Goal: Use online tool/utility: Utilize a website feature to perform a specific function

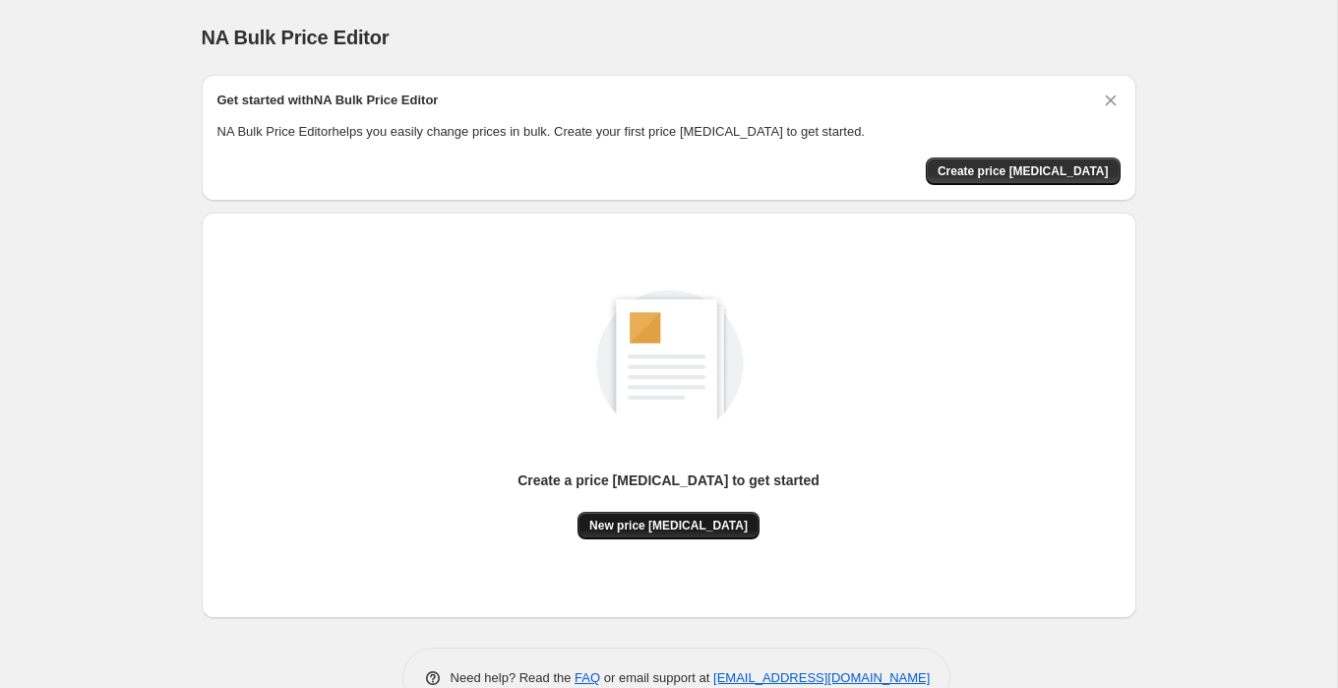
click at [656, 525] on span "New price [MEDICAL_DATA]" at bounding box center [668, 525] width 158 height 16
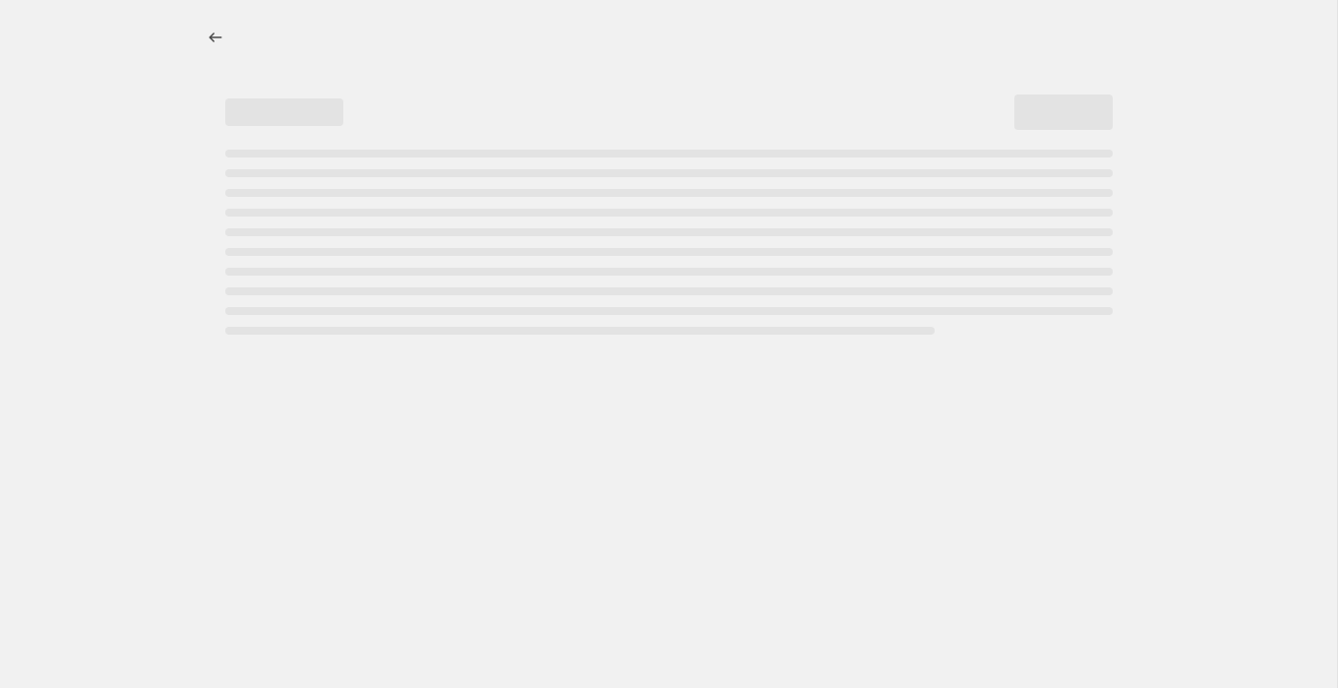
select select "percentage"
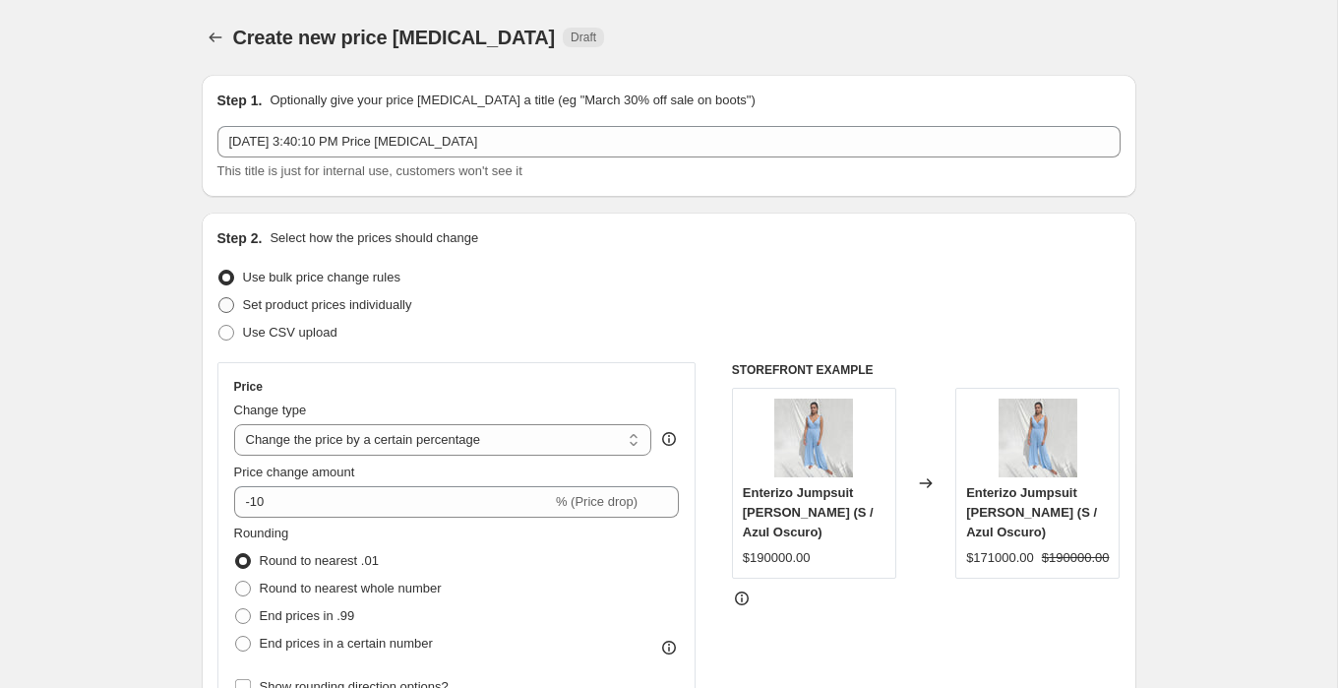
click at [228, 302] on span at bounding box center [226, 305] width 16 height 16
click at [219, 298] on input "Set product prices individually" at bounding box center [218, 297] width 1 height 1
radio input "true"
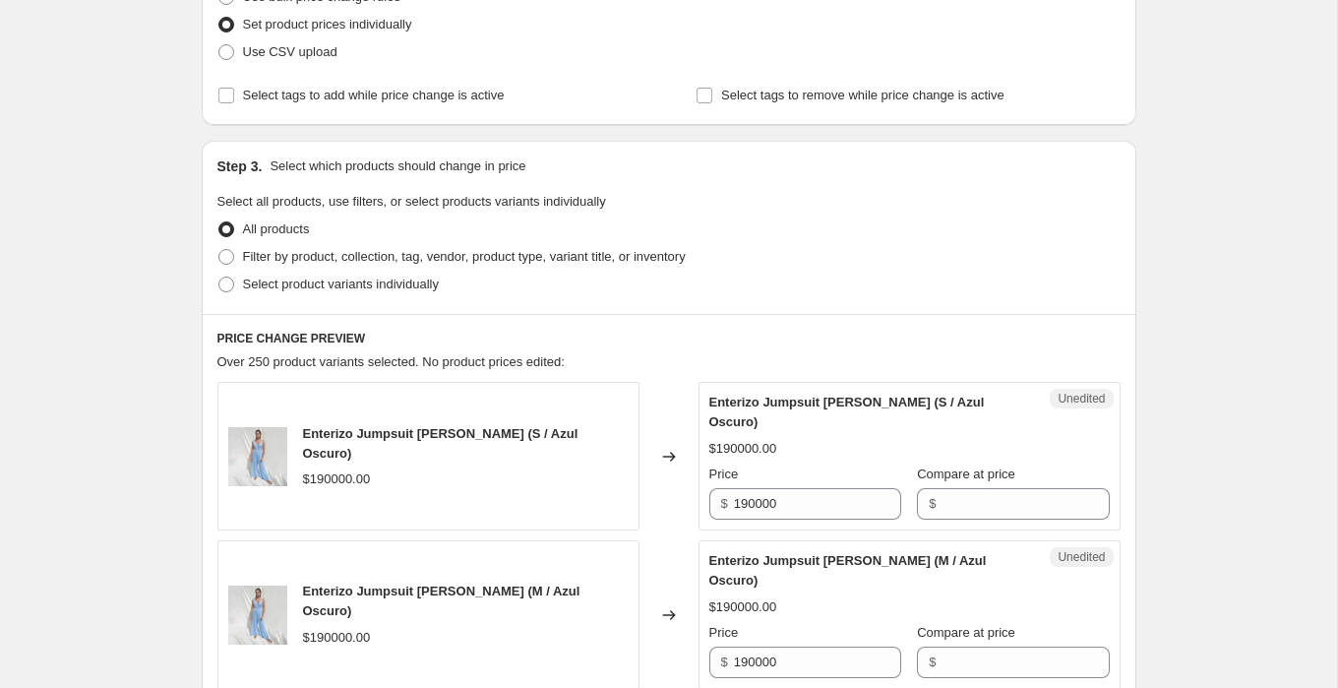
scroll to position [272, 0]
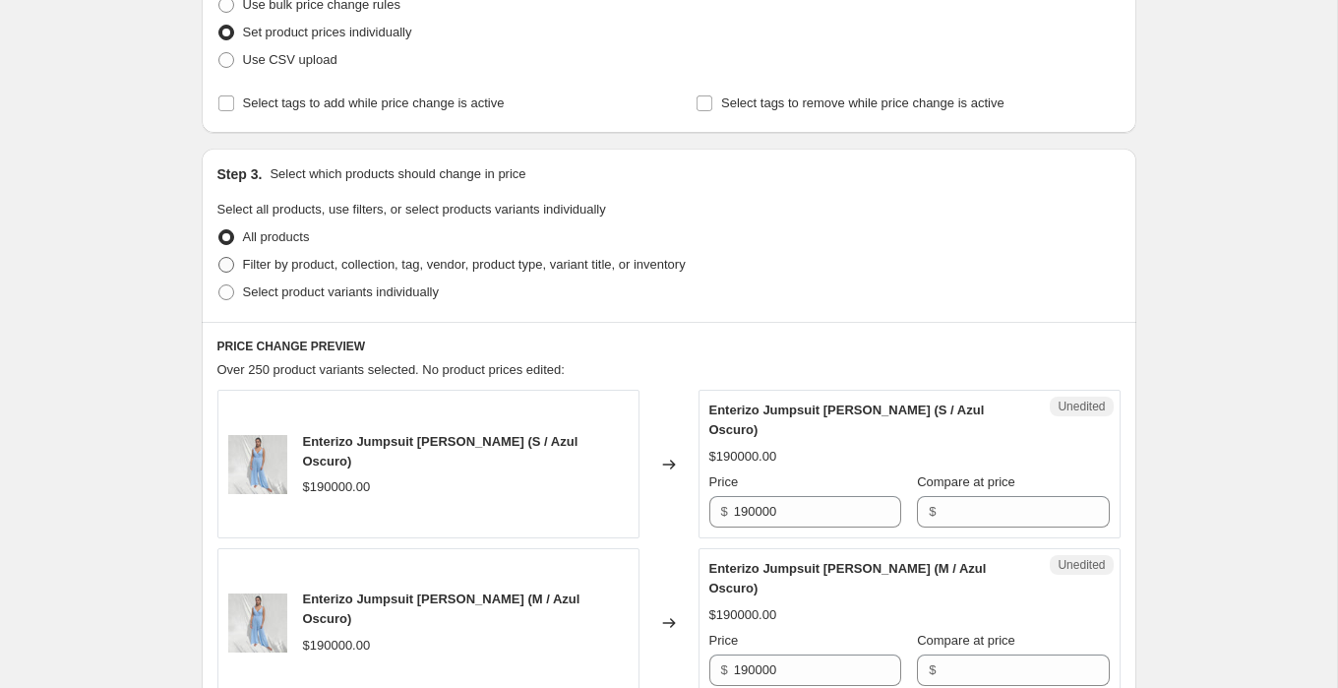
click at [232, 267] on span at bounding box center [226, 265] width 16 height 16
click at [219, 258] on input "Filter by product, collection, tag, vendor, product type, variant title, or inv…" at bounding box center [218, 257] width 1 height 1
radio input "true"
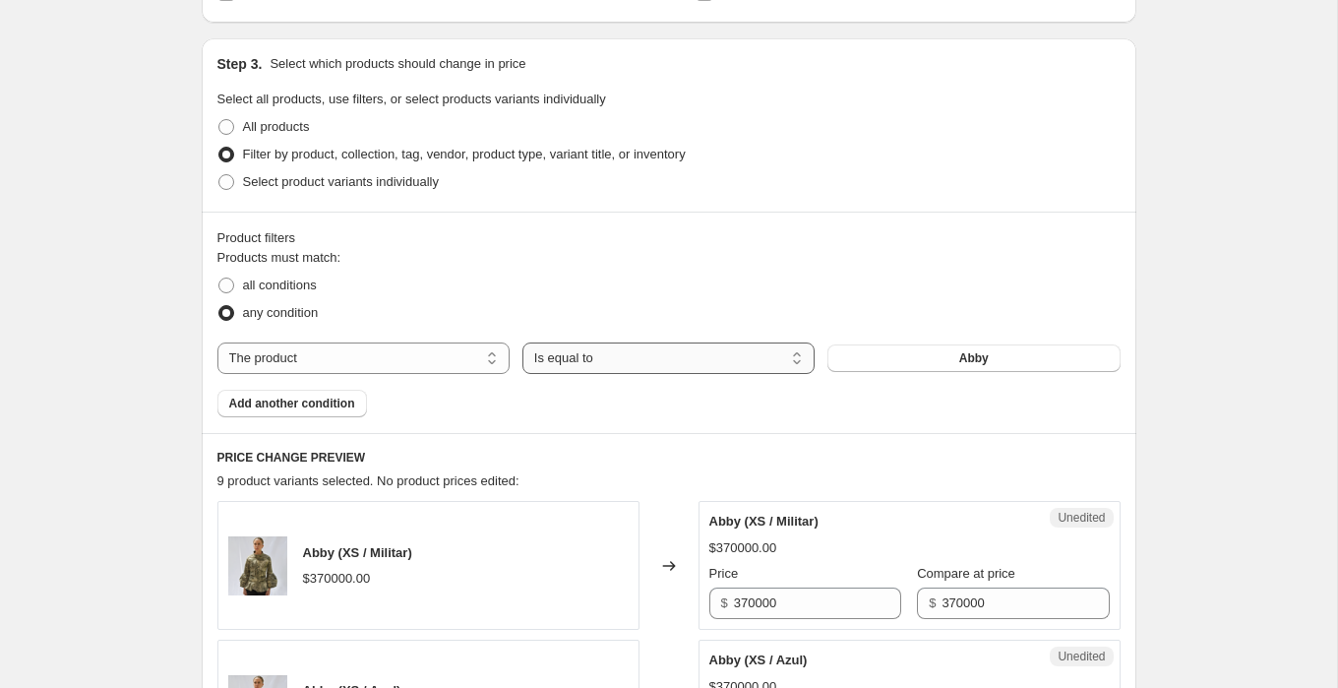
scroll to position [387, 0]
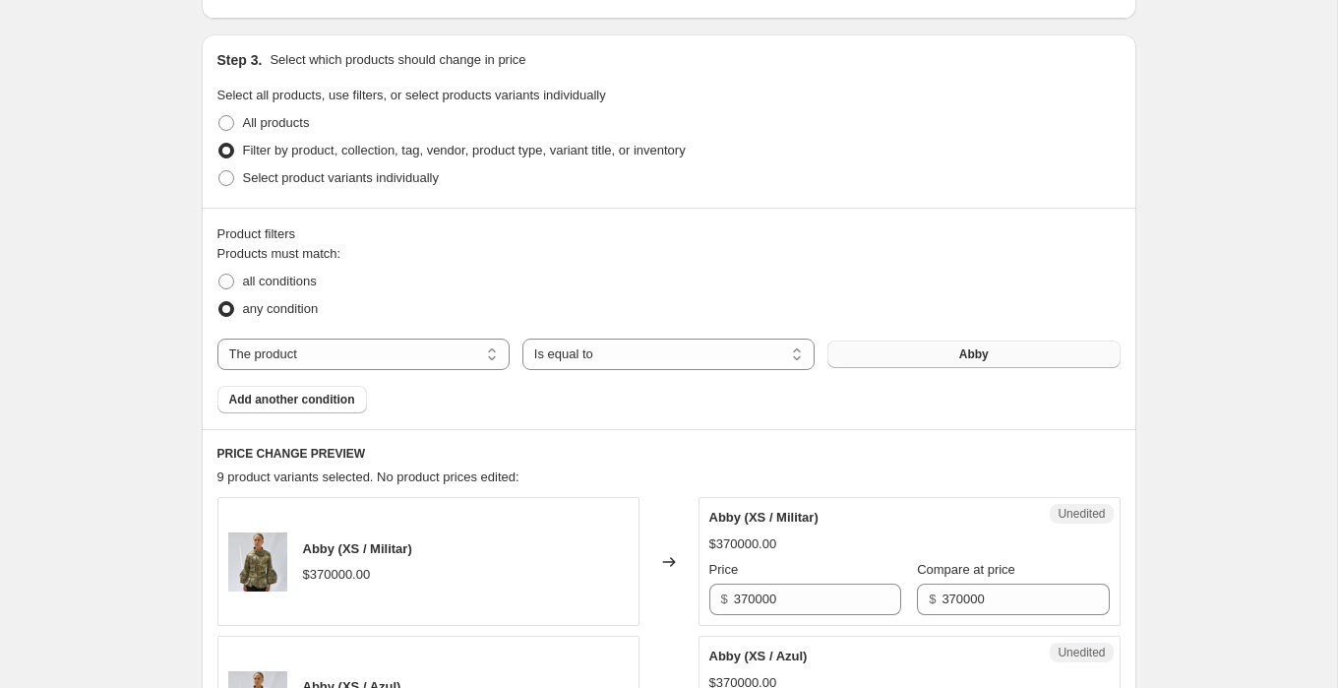
click at [931, 354] on button "Abby" at bounding box center [973, 354] width 292 height 28
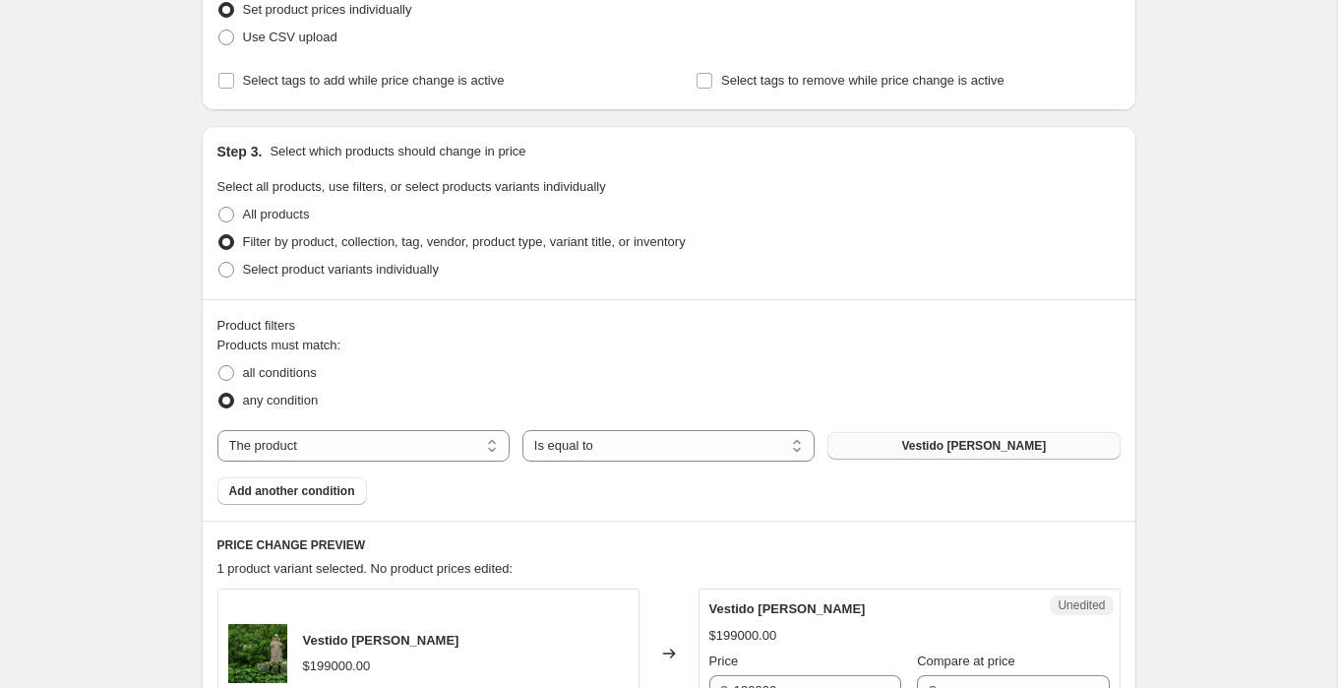
scroll to position [304, 0]
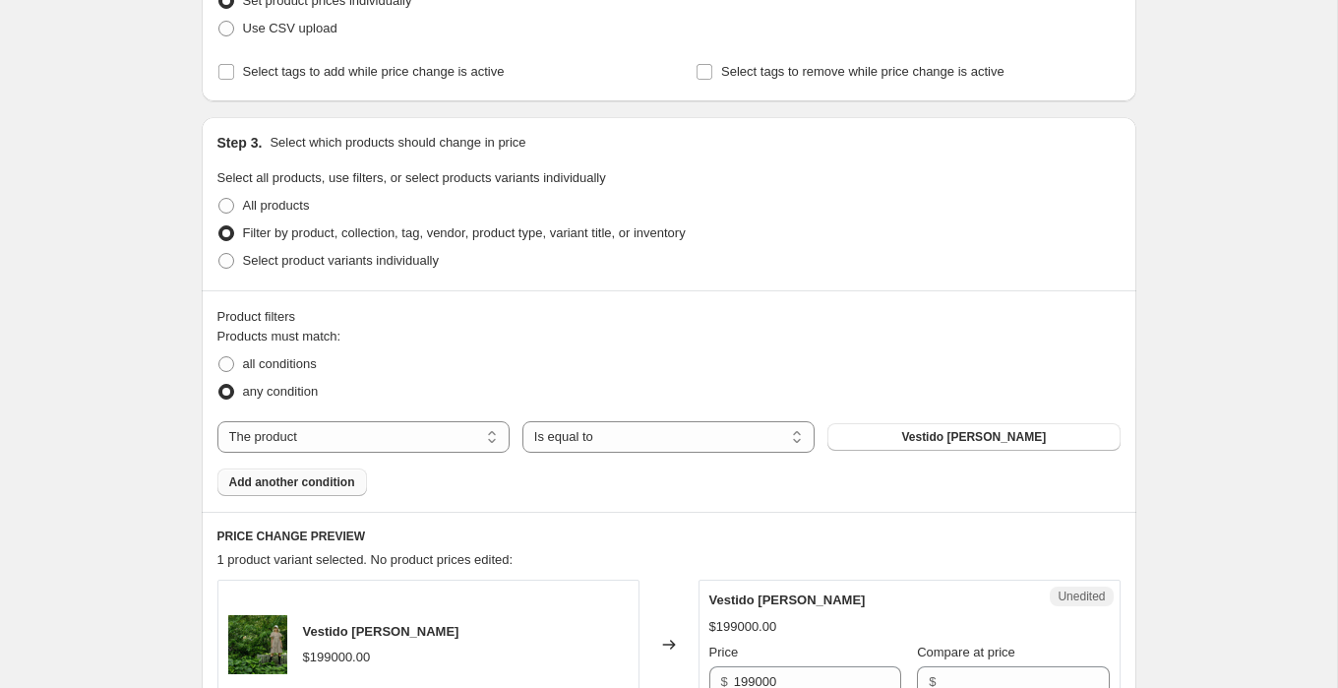
click at [332, 486] on span "Add another condition" at bounding box center [292, 482] width 126 height 16
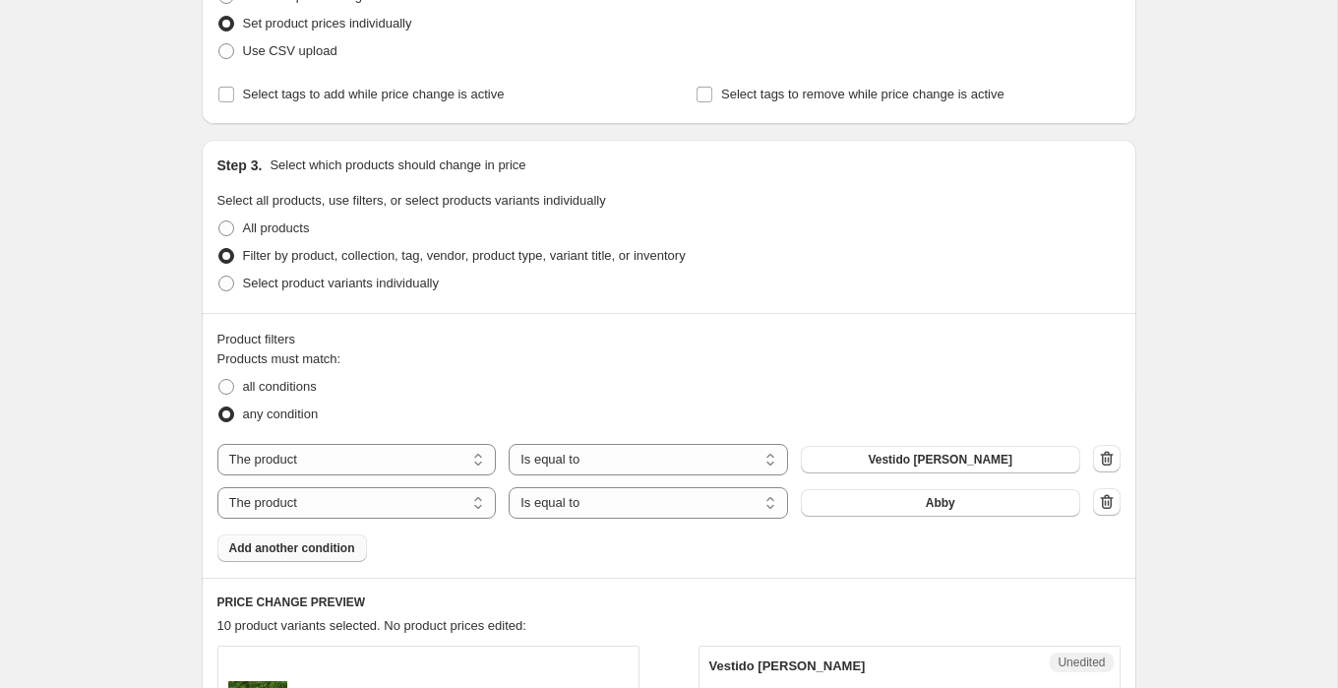
scroll to position [284, 0]
click at [1100, 497] on icon "button" at bounding box center [1107, 499] width 20 height 20
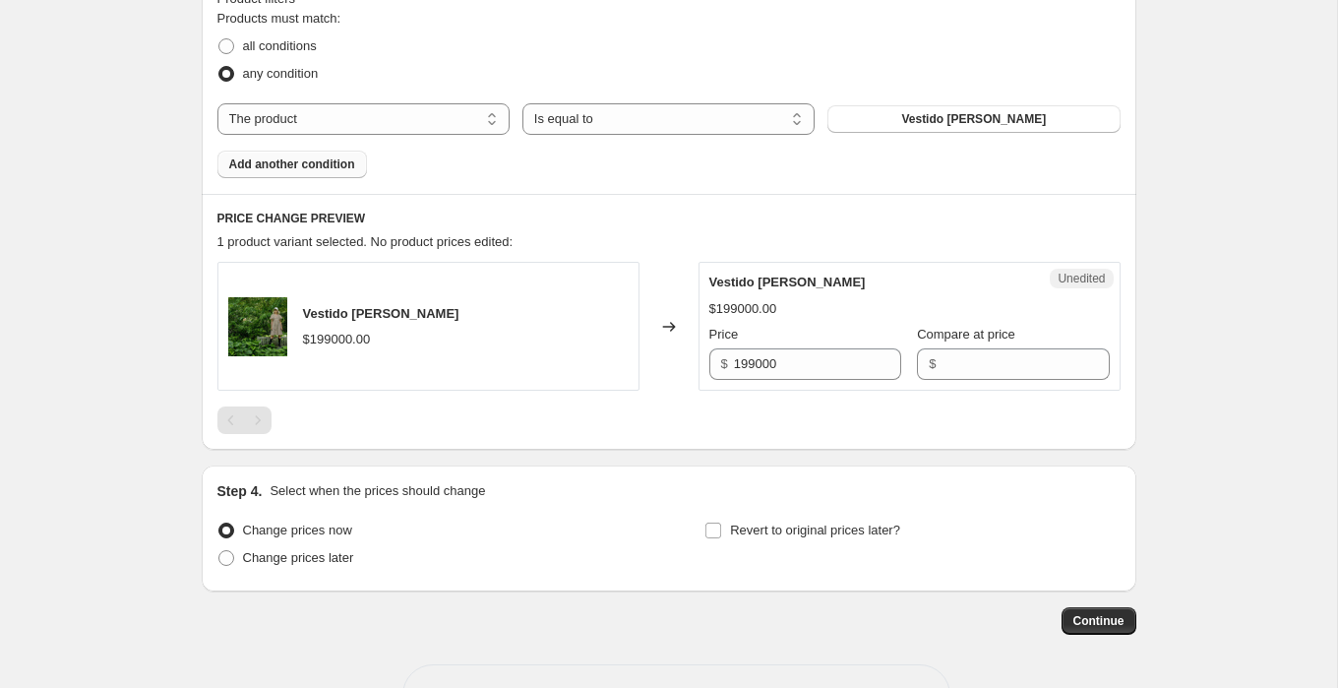
scroll to position [625, 0]
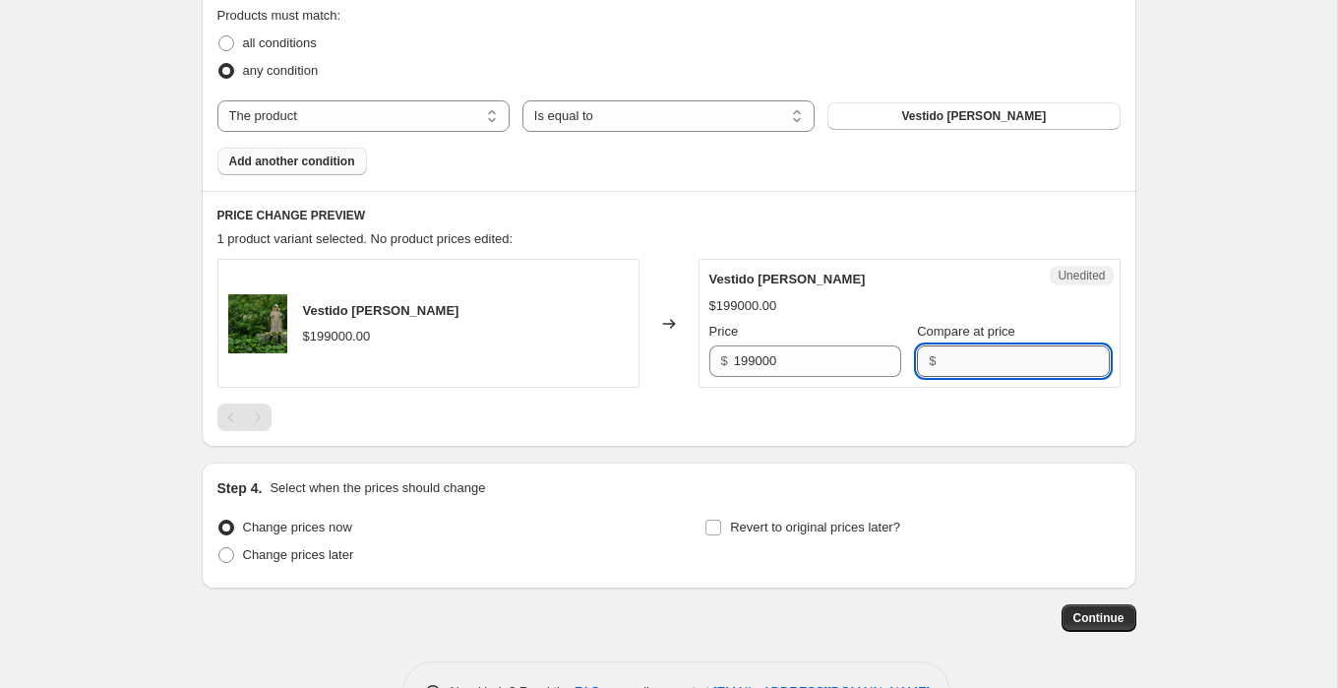
click at [945, 356] on input "Compare at price" at bounding box center [1024, 360] width 167 height 31
type input "99500"
click at [1202, 434] on div "Create new price [MEDICAL_DATA]. This page is ready Create new price [MEDICAL_D…" at bounding box center [668, 63] width 1337 height 1376
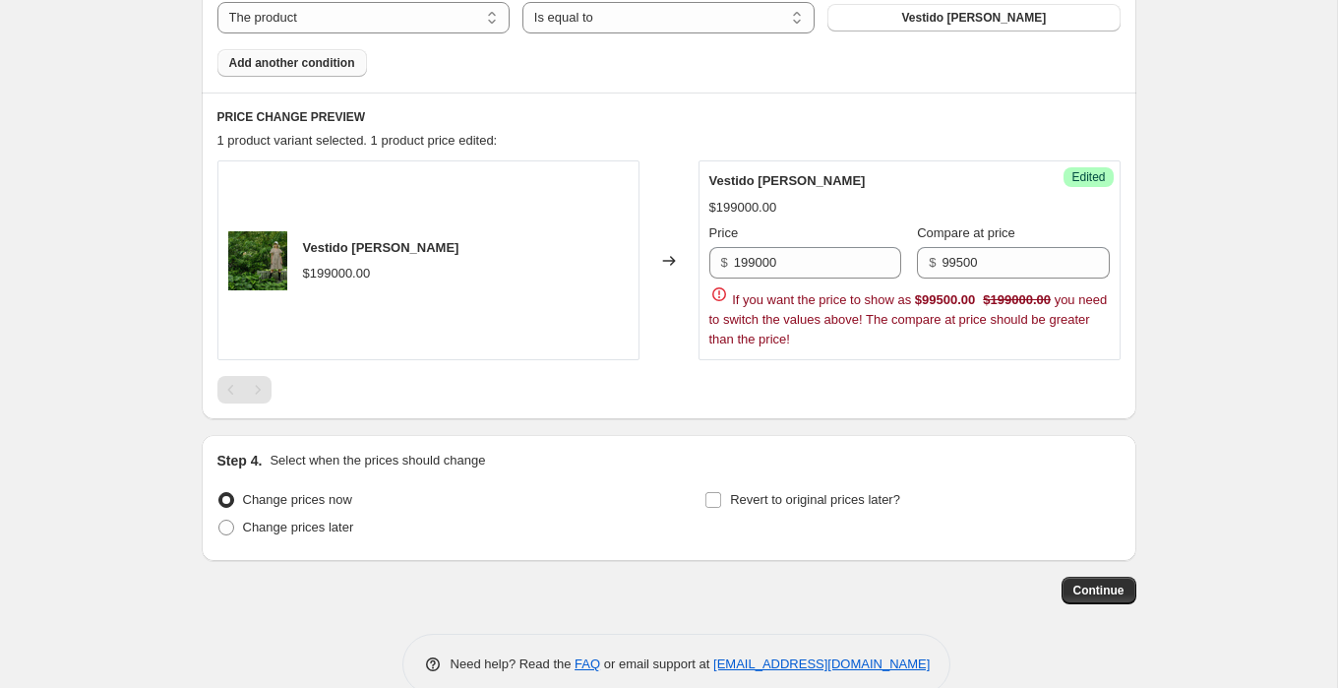
scroll to position [728, 0]
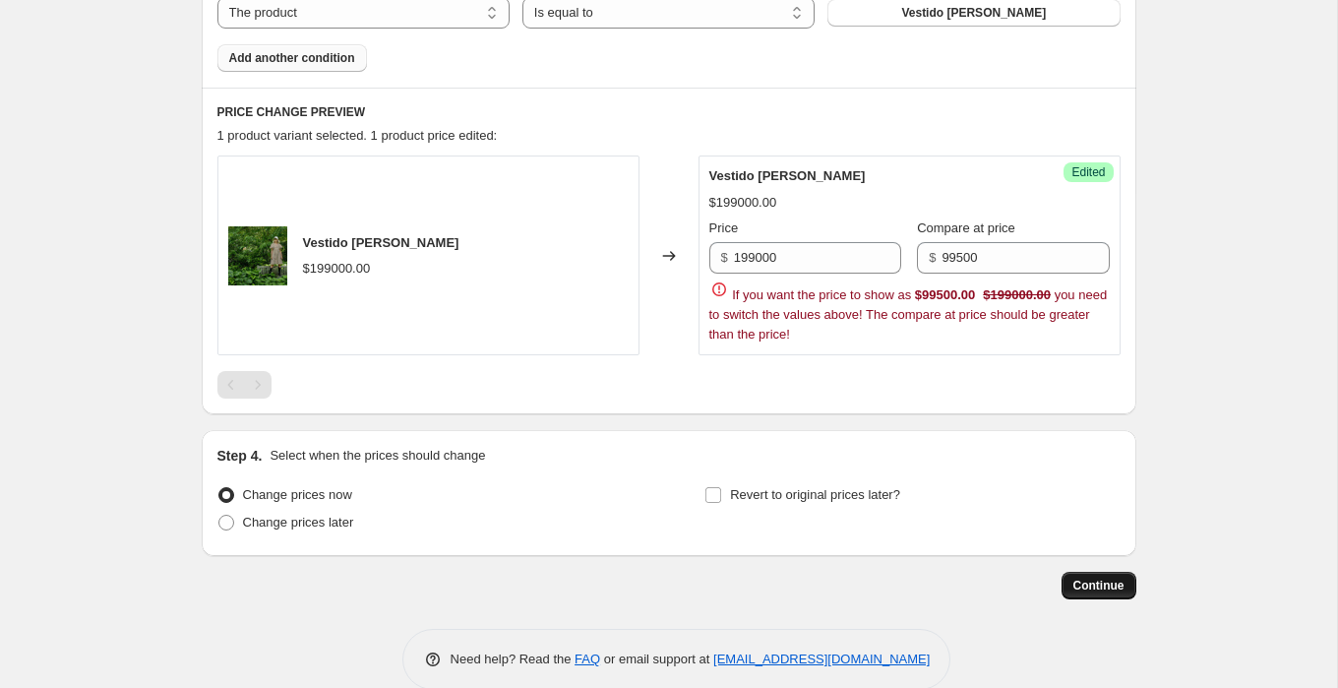
click at [1094, 574] on button "Continue" at bounding box center [1098, 585] width 75 height 28
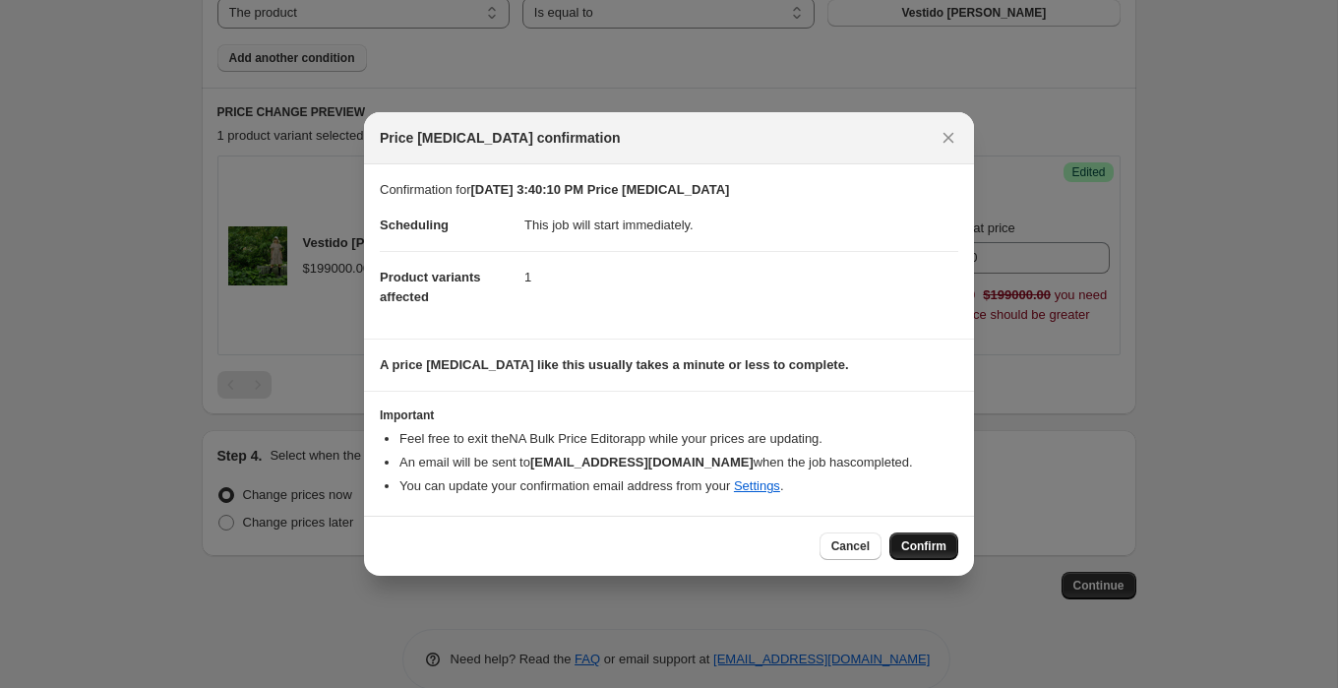
click at [919, 544] on span "Confirm" at bounding box center [923, 546] width 45 height 16
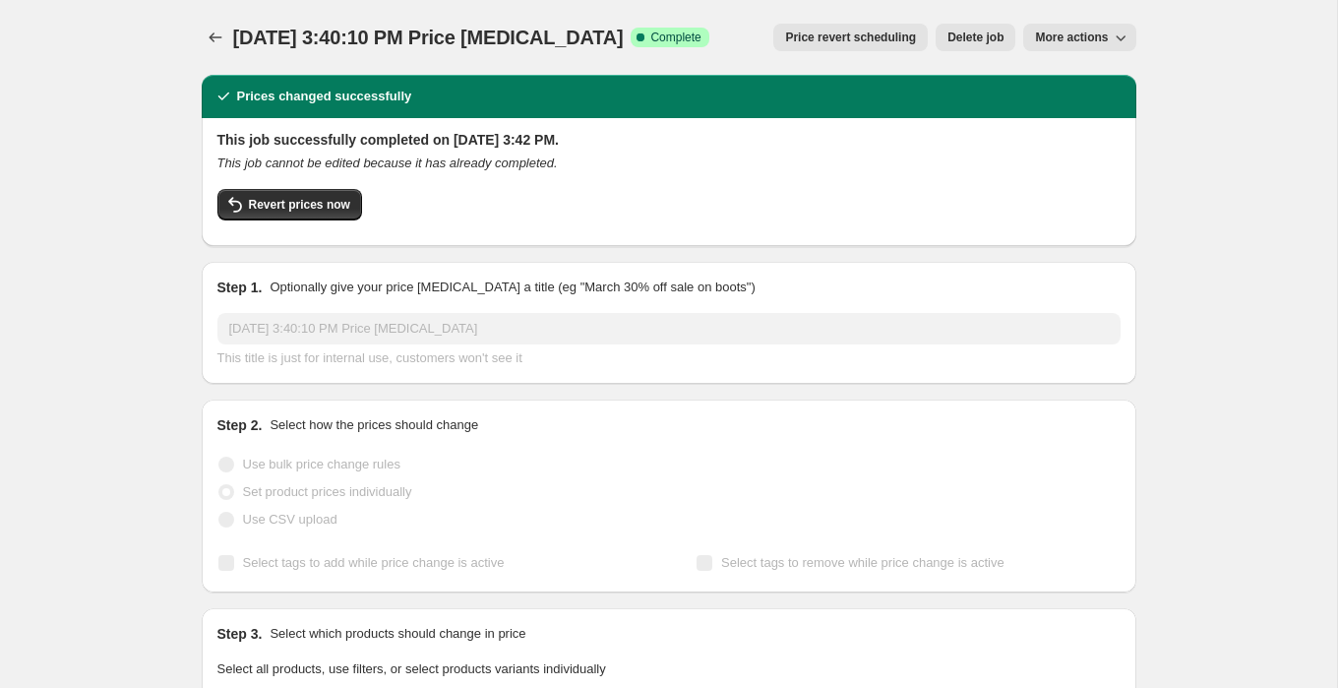
click at [1065, 29] on button "More actions" at bounding box center [1079, 38] width 112 height 28
